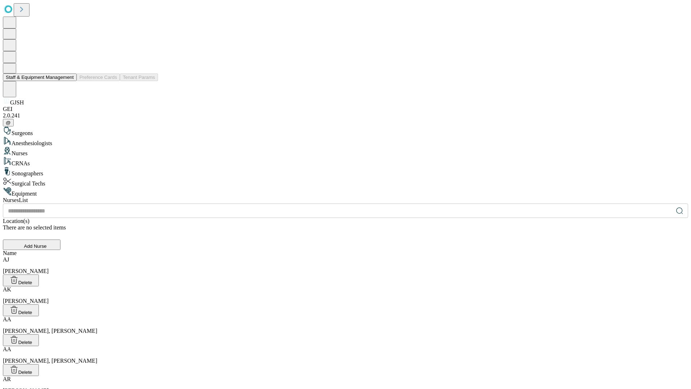
click at [69, 81] on button "Staff & Equipment Management" at bounding box center [40, 77] width 74 height 8
